Goal: Information Seeking & Learning: Check status

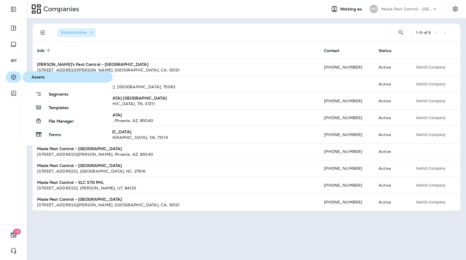
click at [14, 76] on icon "button" at bounding box center [13, 76] width 5 height 5
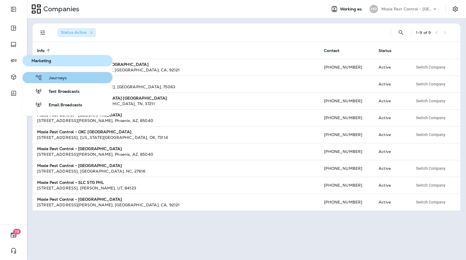
click at [49, 80] on span "Journeys" at bounding box center [54, 78] width 24 height 5
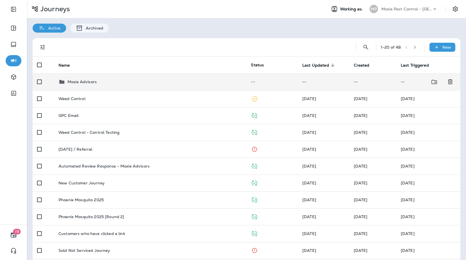
click at [89, 82] on p "Moxie Advisors" at bounding box center [81, 82] width 29 height 4
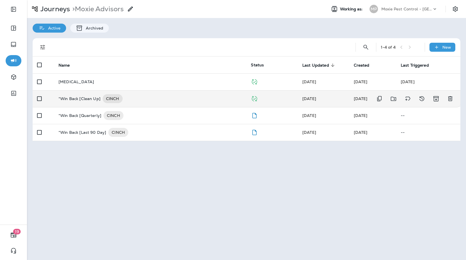
click at [171, 101] on div "*Win Back [Clean Up] CINCH" at bounding box center [149, 98] width 183 height 9
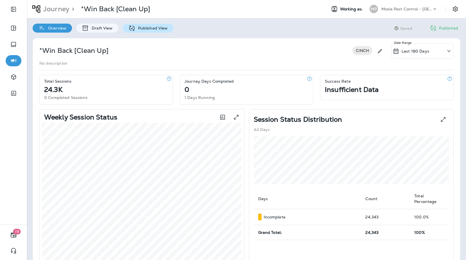
click at [144, 31] on div "Published View" at bounding box center [148, 28] width 51 height 9
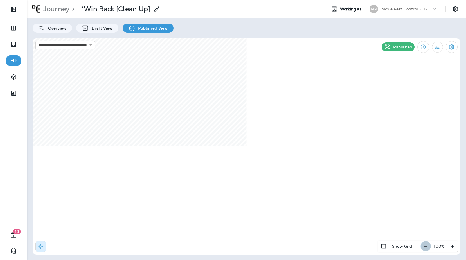
click at [426, 247] on icon "button" at bounding box center [425, 246] width 6 height 6
click at [426, 247] on icon "button" at bounding box center [428, 246] width 6 height 6
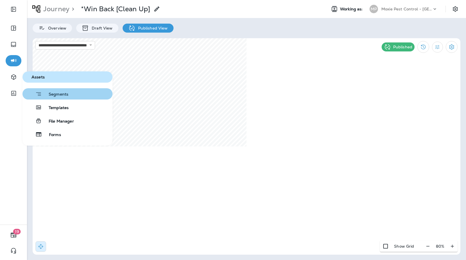
click at [34, 92] on div "button" at bounding box center [34, 93] width 2 height 7
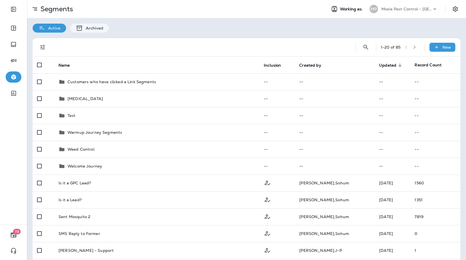
click at [323, 31] on div "Active Archived" at bounding box center [246, 25] width 439 height 15
click at [254, 31] on div "Active Archived" at bounding box center [246, 25] width 439 height 15
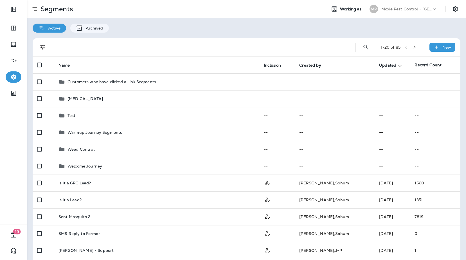
click at [253, 31] on div "Active Archived" at bounding box center [246, 25] width 439 height 15
click at [325, 30] on div "Active Archived" at bounding box center [246, 25] width 439 height 15
click at [413, 14] on div "MP Moxie Pest Control - Phoenix" at bounding box center [403, 8] width 75 height 11
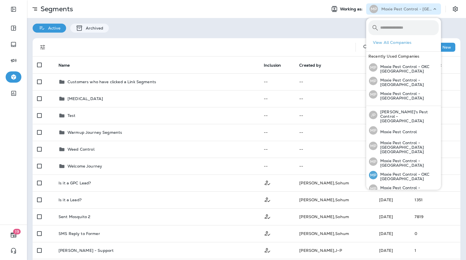
scroll to position [37, 0]
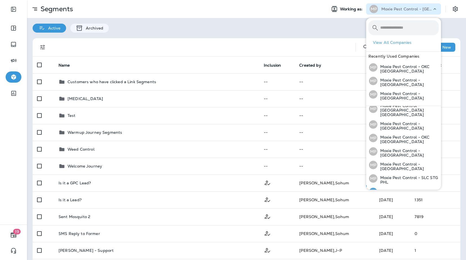
click at [404, 185] on div "MP Moxie Pest Control - Tucson" at bounding box center [403, 191] width 74 height 13
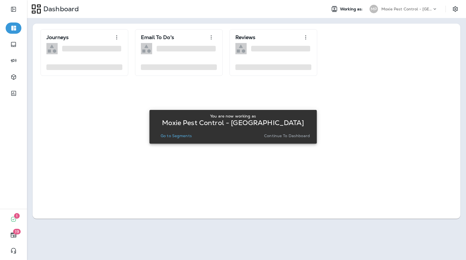
click at [184, 139] on button "Go to Segments" at bounding box center [176, 136] width 36 height 8
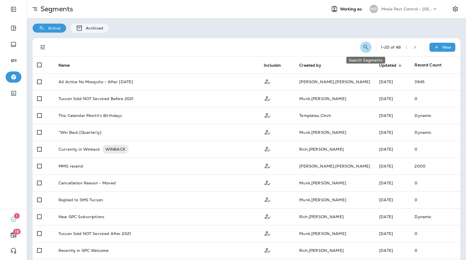
click at [362, 48] on icon "Search Segments" at bounding box center [365, 47] width 7 height 7
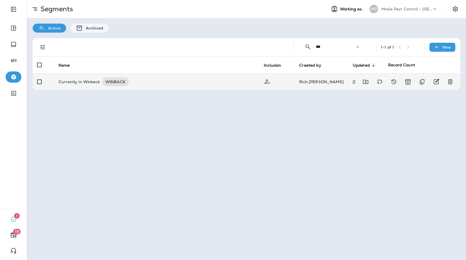
type input "***"
click at [213, 82] on div "Currently in Winback WINBACK" at bounding box center [156, 81] width 196 height 9
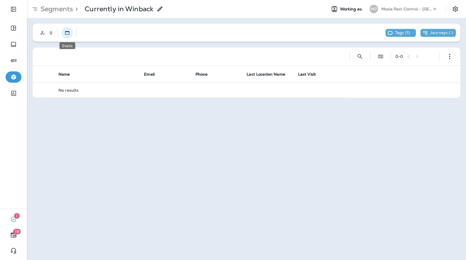
click at [70, 36] on button "Static" at bounding box center [67, 32] width 11 height 11
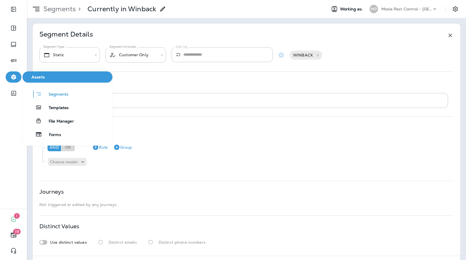
click at [16, 77] on icon "button" at bounding box center [13, 77] width 7 height 7
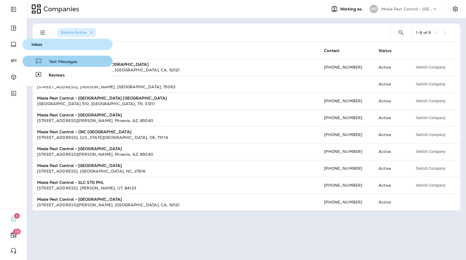
click at [47, 57] on button "Text Messages" at bounding box center [67, 61] width 90 height 11
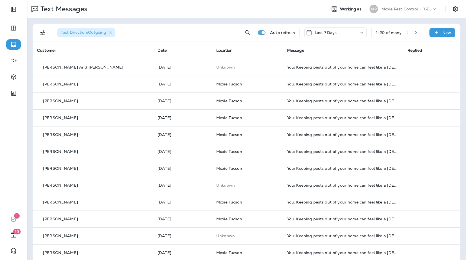
click at [416, 33] on icon "button" at bounding box center [416, 32] width 2 height 3
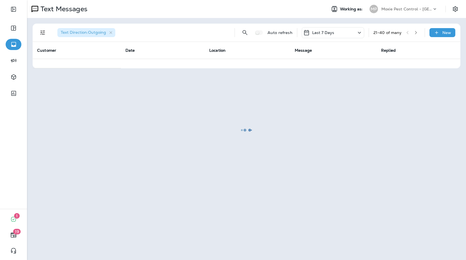
click at [424, 10] on div at bounding box center [247, 130] width 438 height 259
click at [422, 9] on div at bounding box center [247, 130] width 438 height 259
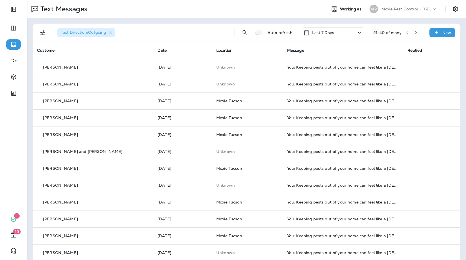
click at [422, 9] on p "Moxie Pest Control - Tucson" at bounding box center [406, 9] width 51 height 4
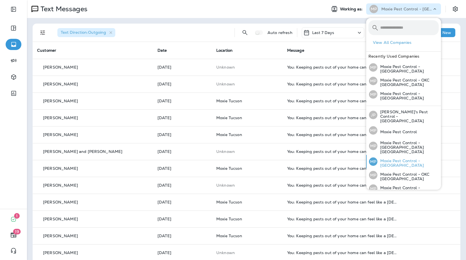
click at [423, 159] on p "Moxie Pest Control - OC Riverside" at bounding box center [407, 163] width 61 height 9
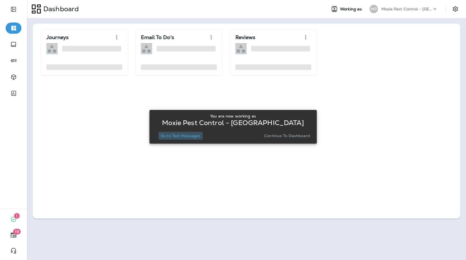
click at [191, 137] on p "Go to Text Messages" at bounding box center [180, 135] width 40 height 4
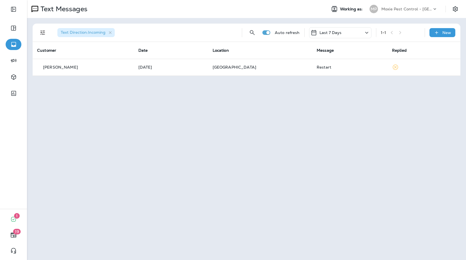
click at [41, 33] on icon "Filters" at bounding box center [42, 32] width 7 height 7
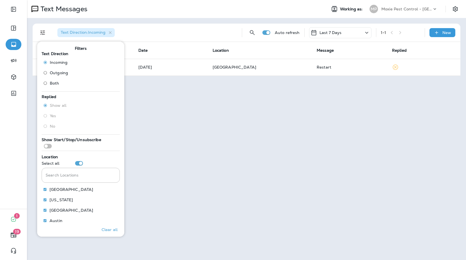
click at [56, 73] on span "Outgoing" at bounding box center [59, 73] width 18 height 4
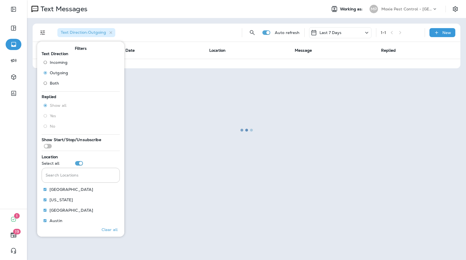
click at [343, 24] on div at bounding box center [247, 130] width 438 height 259
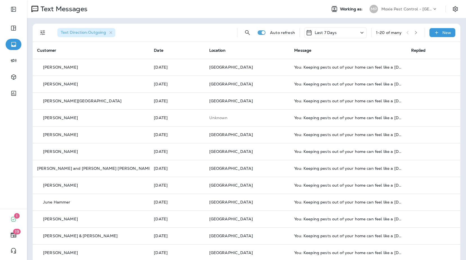
click at [414, 34] on icon "button" at bounding box center [416, 33] width 4 height 4
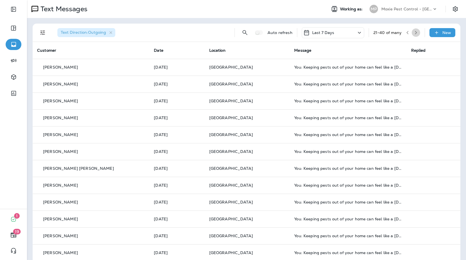
click at [419, 33] on button "button" at bounding box center [415, 32] width 8 height 8
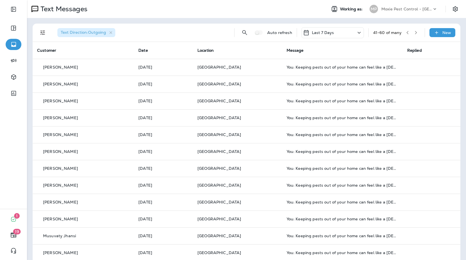
click at [419, 35] on button "button" at bounding box center [415, 32] width 8 height 8
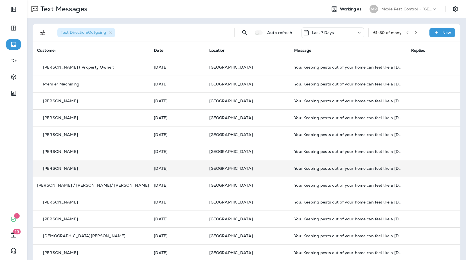
click at [324, 172] on td "You: Keeping pests out of your home can feel like a full-time job, but it doesn…" at bounding box center [347, 168] width 117 height 17
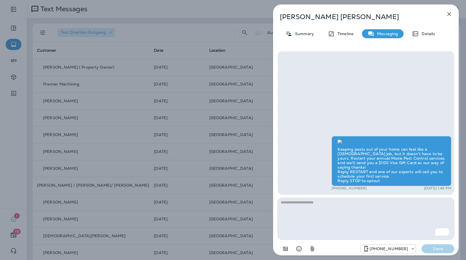
scroll to position [-100, 0]
click at [448, 13] on icon "button" at bounding box center [449, 14] width 4 height 4
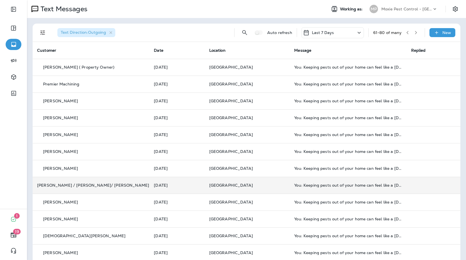
click at [328, 179] on td "You: Keeping pests out of your home can feel like a full-time job, but it doesn…" at bounding box center [347, 185] width 117 height 17
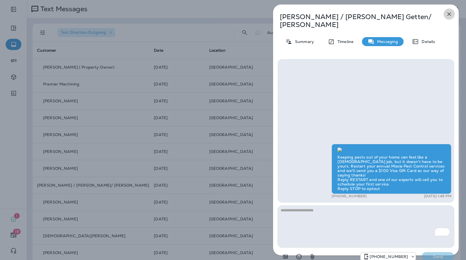
click at [449, 9] on button "button" at bounding box center [448, 13] width 11 height 11
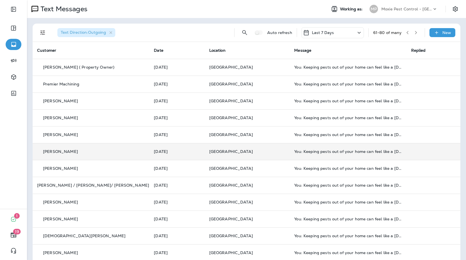
click at [357, 149] on td "You: Keeping pests out of your home can feel like a full-time job, but it doesn…" at bounding box center [347, 151] width 117 height 17
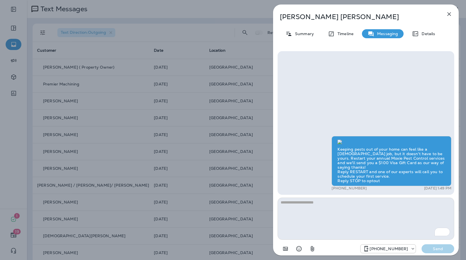
click at [447, 13] on icon "button" at bounding box center [448, 14] width 7 height 7
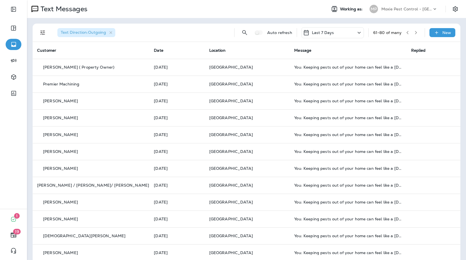
click at [409, 33] on icon "button" at bounding box center [407, 33] width 4 height 4
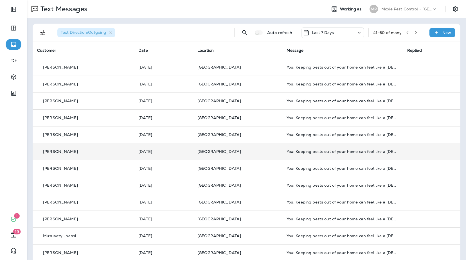
click at [291, 143] on td "You: Keeping pests out of your home can feel like a full-time job, but it doesn…" at bounding box center [342, 151] width 121 height 17
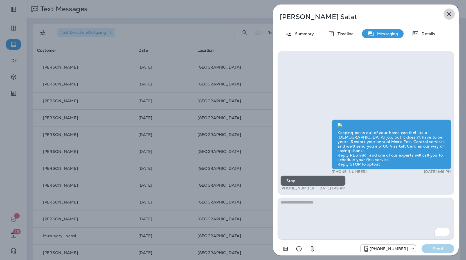
drag, startPoint x: 448, startPoint y: 15, endPoint x: 445, endPoint y: 17, distance: 3.2
click at [448, 15] on icon "button" at bounding box center [449, 14] width 4 height 4
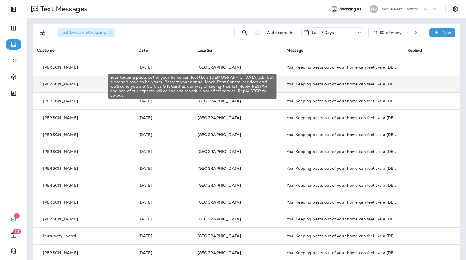
click at [306, 85] on div "You: Keeping pests out of your home can feel like a full-time job, but it doesn…" at bounding box center [342, 84] width 112 height 4
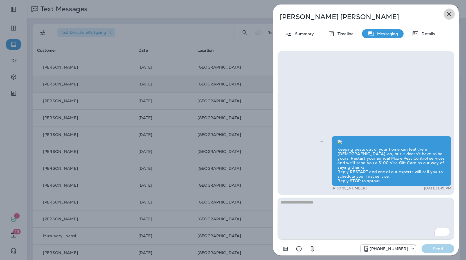
click at [446, 14] on icon "button" at bounding box center [448, 14] width 7 height 7
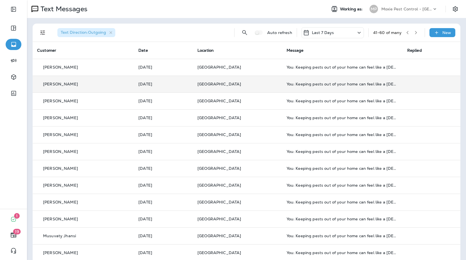
click at [410, 35] on button "button" at bounding box center [407, 32] width 8 height 8
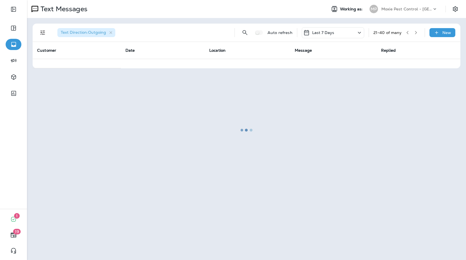
click at [406, 32] on div at bounding box center [247, 130] width 438 height 259
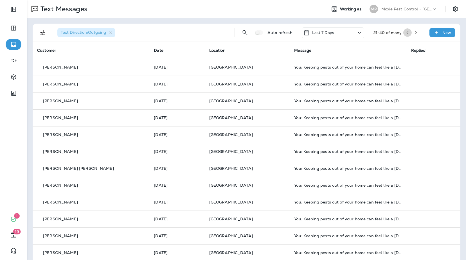
click at [409, 33] on button "button" at bounding box center [407, 32] width 8 height 8
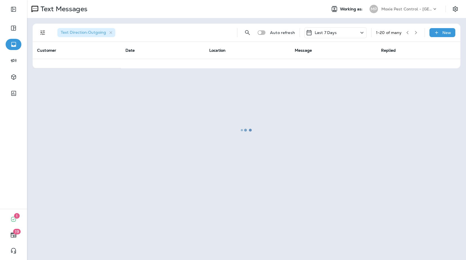
click at [407, 33] on div at bounding box center [247, 130] width 438 height 259
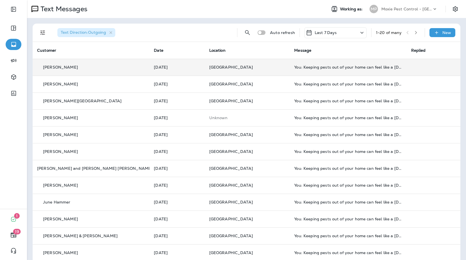
click at [328, 72] on td "You: Keeping pests out of your home can feel like a full-time job, but it doesn…" at bounding box center [347, 67] width 117 height 17
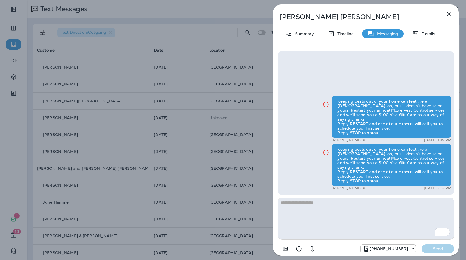
click at [452, 10] on button "button" at bounding box center [448, 13] width 11 height 11
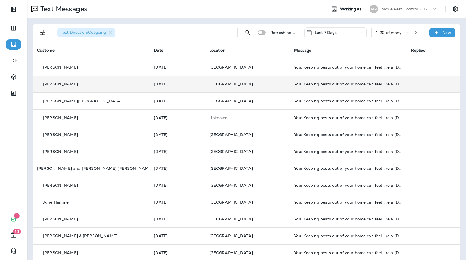
click at [309, 83] on div "You: Keeping pests out of your home can feel like a full-time job, but it doesn…" at bounding box center [348, 84] width 108 height 4
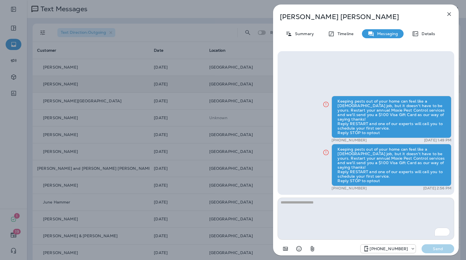
click at [451, 14] on icon "button" at bounding box center [448, 14] width 7 height 7
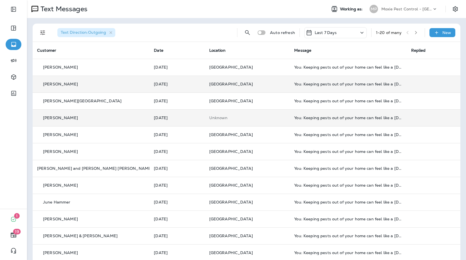
scroll to position [0, 0]
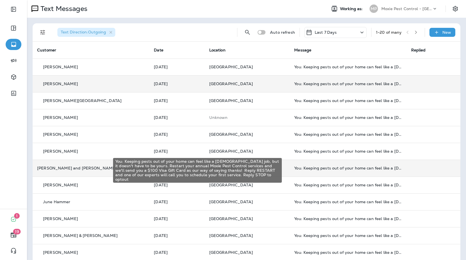
click at [327, 167] on div "You: Keeping pests out of your home can feel like a full-time job, but it doesn…" at bounding box center [348, 168] width 108 height 4
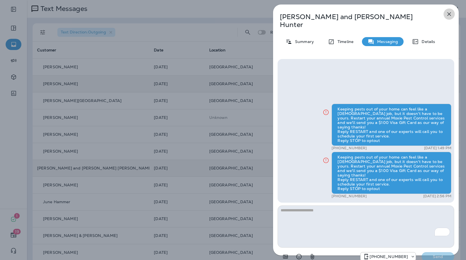
click at [445, 14] on icon "button" at bounding box center [448, 14] width 7 height 7
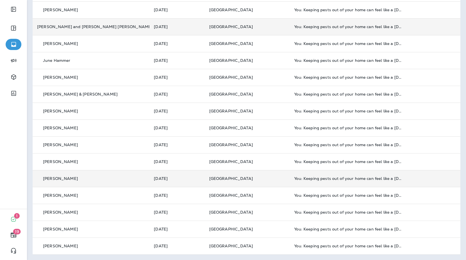
scroll to position [142, 0]
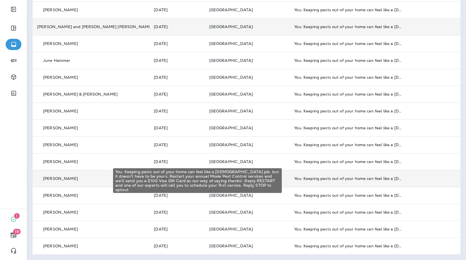
click at [328, 177] on div "You: Keeping pests out of your home can feel like a full-time job, but it doesn…" at bounding box center [348, 178] width 108 height 4
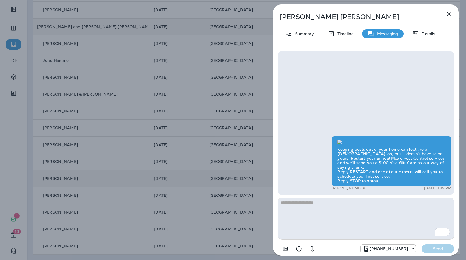
click at [451, 15] on icon "button" at bounding box center [448, 14] width 7 height 7
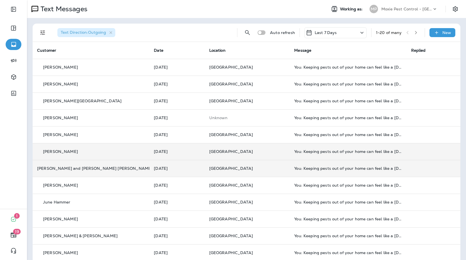
click at [347, 154] on td "You: Keeping pests out of your home can feel like a full-time job, but it doesn…" at bounding box center [347, 151] width 117 height 17
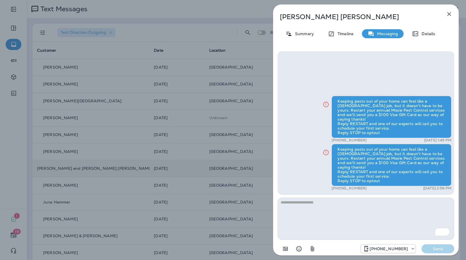
click at [452, 14] on icon "button" at bounding box center [448, 14] width 7 height 7
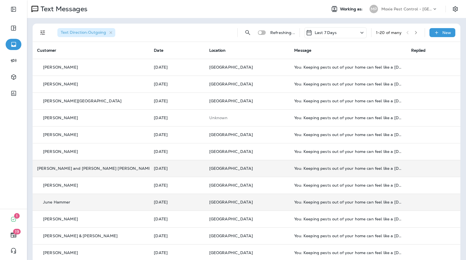
click at [313, 202] on div "You: Keeping pests out of your home can feel like a full-time job, but it doesn…" at bounding box center [348, 202] width 108 height 4
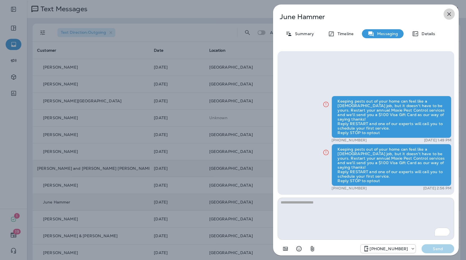
click at [450, 15] on icon "button" at bounding box center [449, 14] width 4 height 4
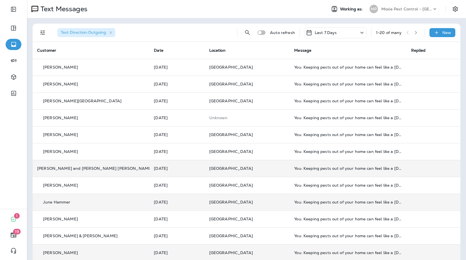
click at [329, 251] on div "You: Keeping pests out of your home can feel like a full-time job, but it doesn…" at bounding box center [348, 252] width 108 height 4
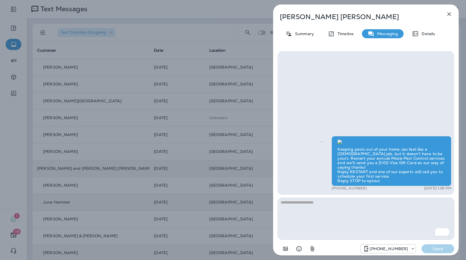
click at [448, 13] on icon "button" at bounding box center [448, 14] width 7 height 7
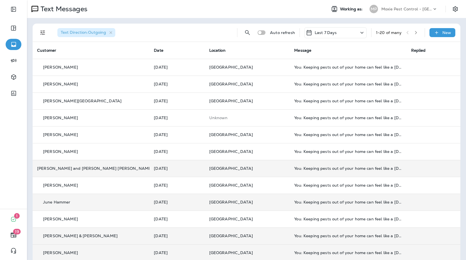
click at [366, 235] on div "You: Keeping pests out of your home can feel like a full-time job, but it doesn…" at bounding box center [348, 236] width 108 height 4
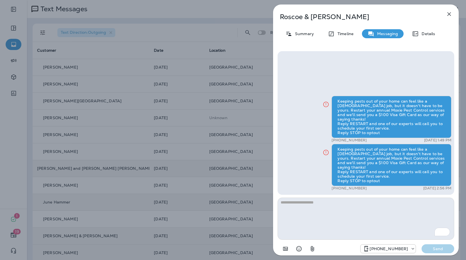
click at [450, 15] on icon "button" at bounding box center [449, 14] width 4 height 4
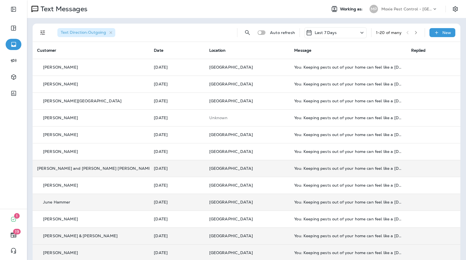
click at [395, 21] on div "Text Direction : Outgoing Auto refresh Last 7 Days 1 - 20 of many New Customer …" at bounding box center [246, 210] width 439 height 384
click at [392, 21] on div "Text Direction : Outgoing Auto refresh Last 7 Days 1 - 20 of many New Customer …" at bounding box center [246, 210] width 439 height 384
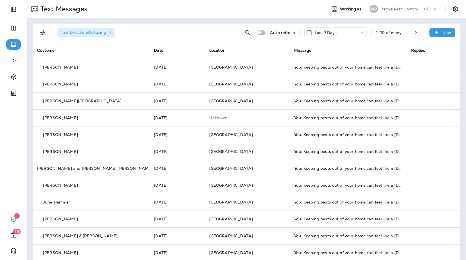
click at [356, 19] on div "Text Direction : Outgoing Auto refresh Last 7 Days 1 - 20 of many New Customer …" at bounding box center [246, 210] width 439 height 384
